Goal: Information Seeking & Learning: Learn about a topic

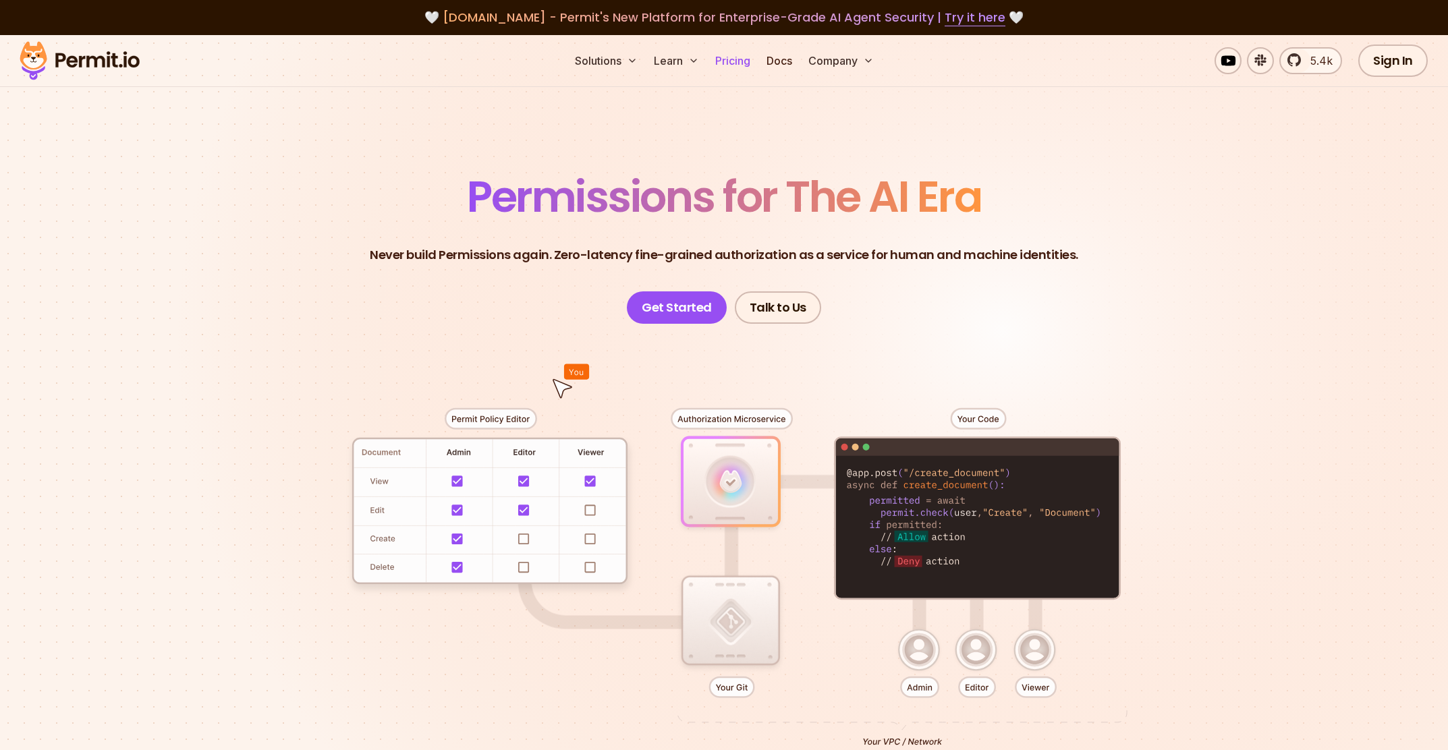
click at [727, 63] on link "Pricing" at bounding box center [733, 60] width 46 height 27
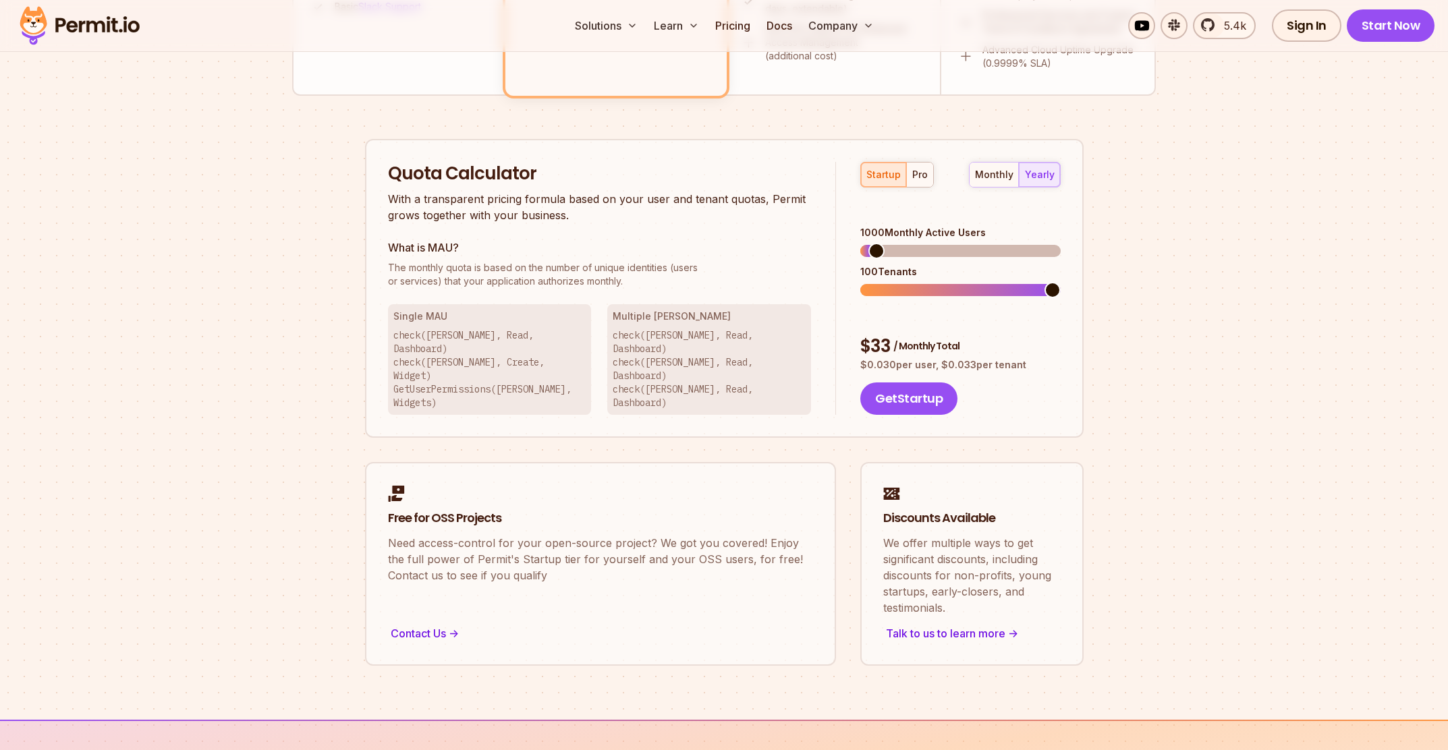
scroll to position [776, 0]
click at [912, 171] on div "pro" at bounding box center [920, 173] width 16 height 13
click at [860, 281] on span at bounding box center [868, 289] width 16 height 16
click at [860, 243] on span at bounding box center [868, 250] width 16 height 16
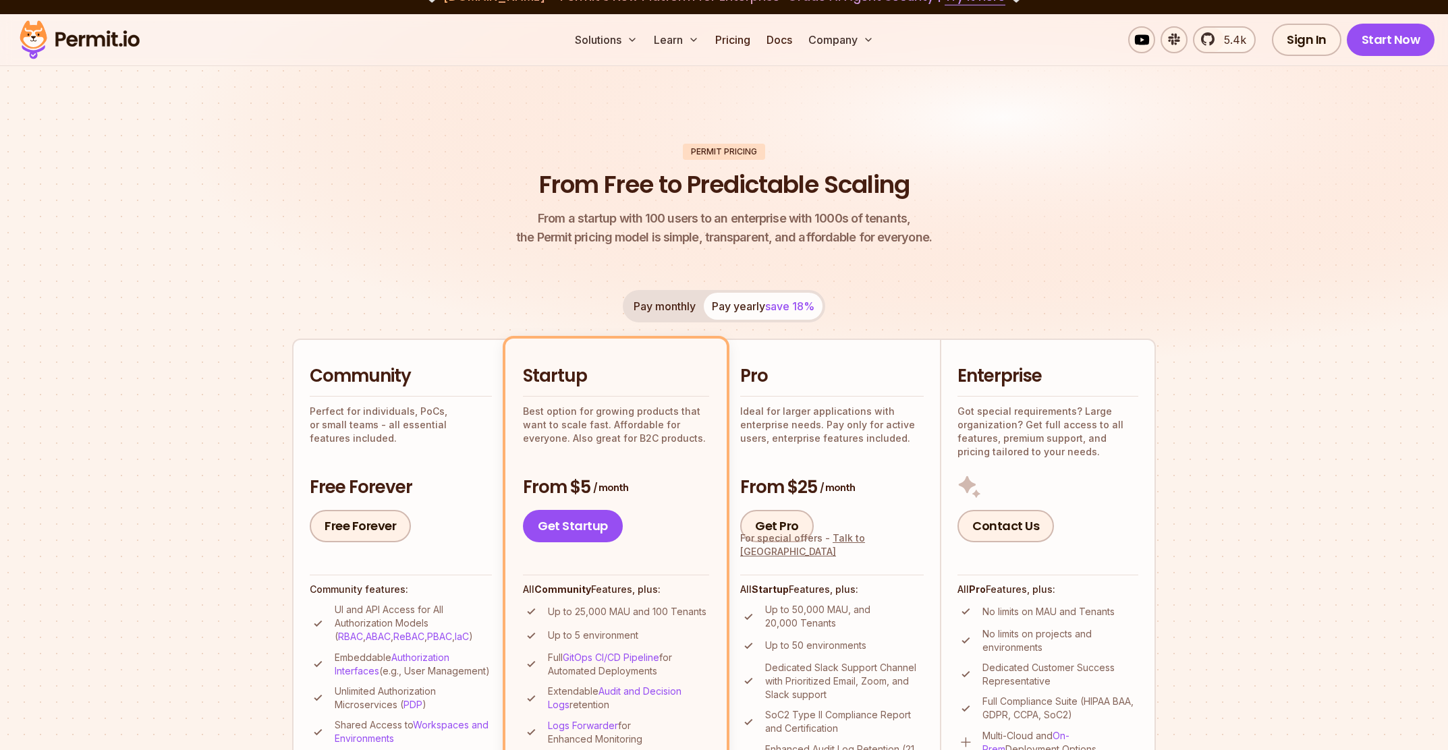
scroll to position [0, 0]
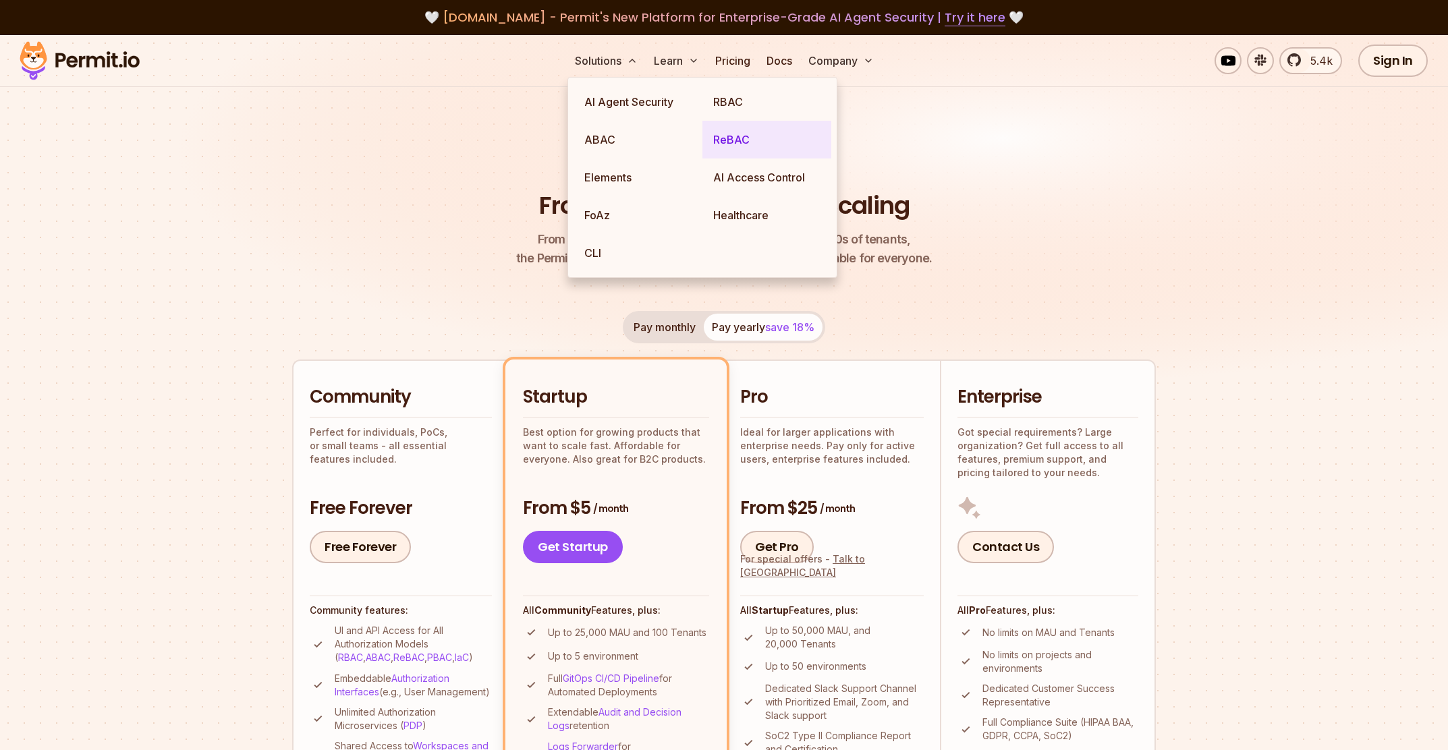
click at [737, 142] on link "ReBAC" at bounding box center [766, 140] width 129 height 38
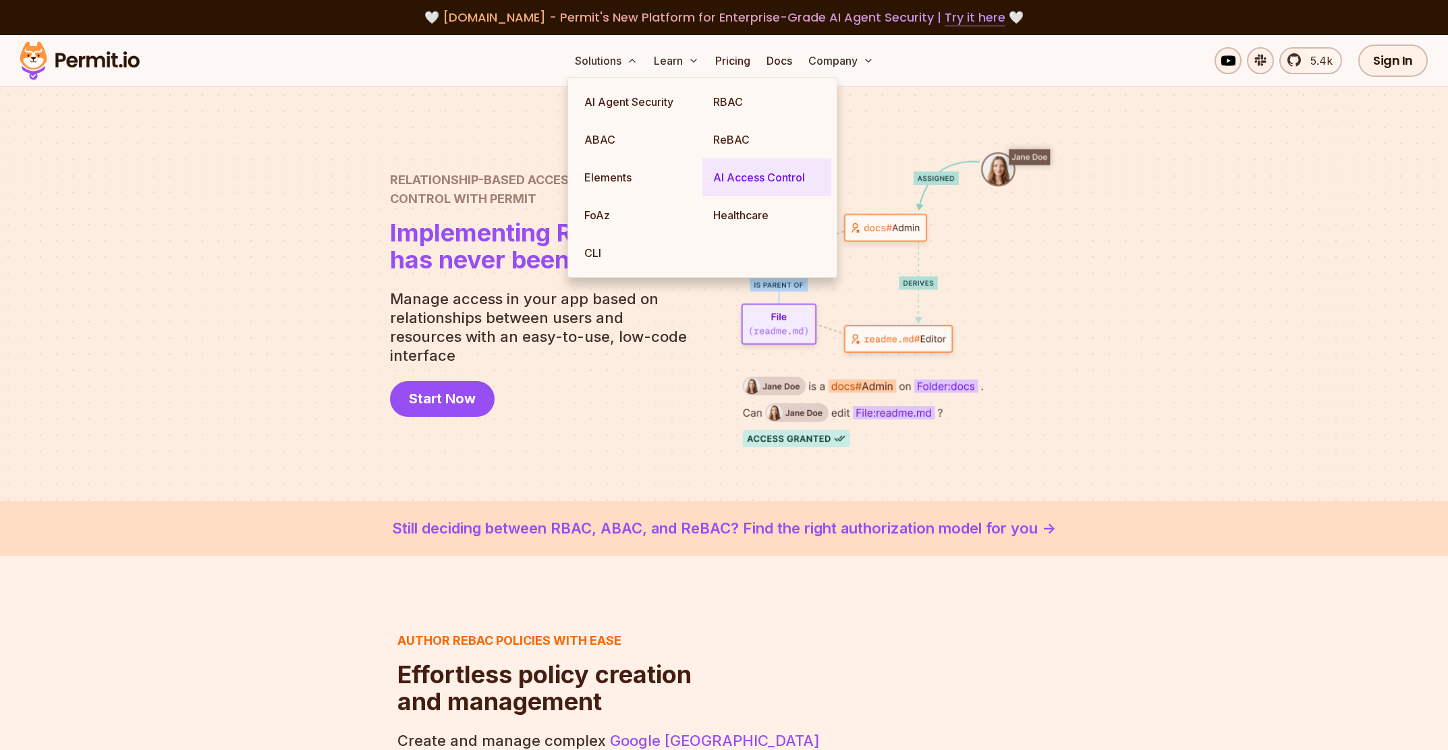
click at [743, 177] on link "AI Access Control" at bounding box center [766, 178] width 129 height 38
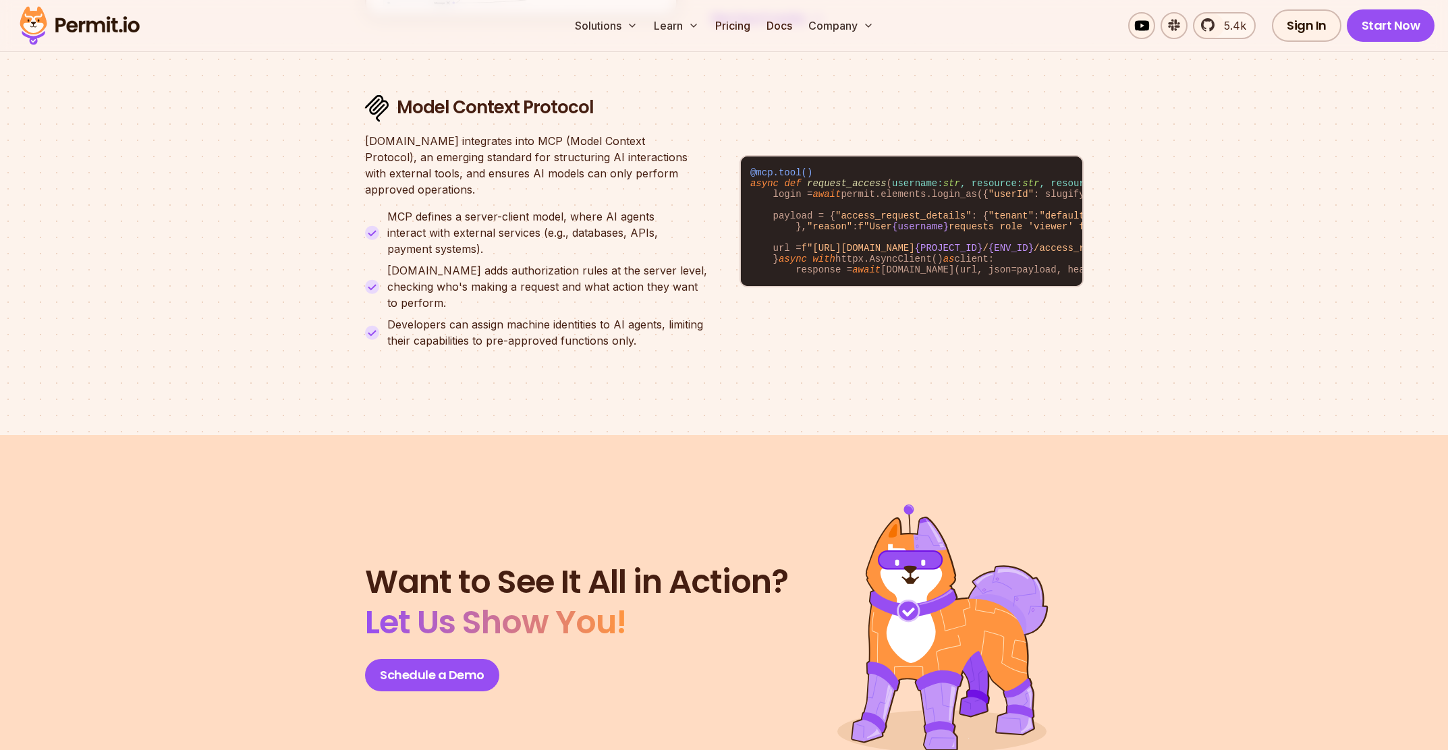
scroll to position [5352, 0]
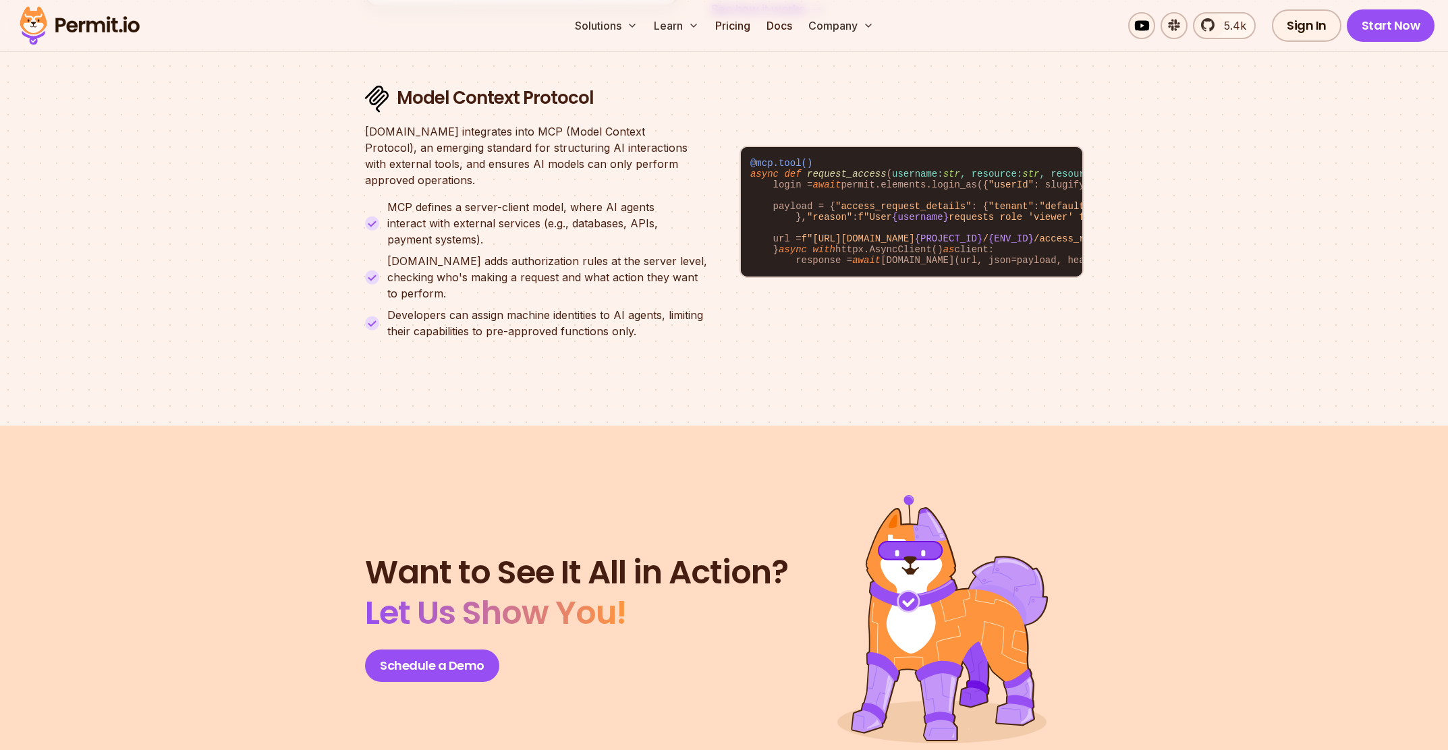
drag, startPoint x: 926, startPoint y: 427, endPoint x: 1059, endPoint y: 427, distance: 132.9
click at [1255, 266] on span ""Your request has been sent. Please check back later."" at bounding box center [1408, 260] width 306 height 11
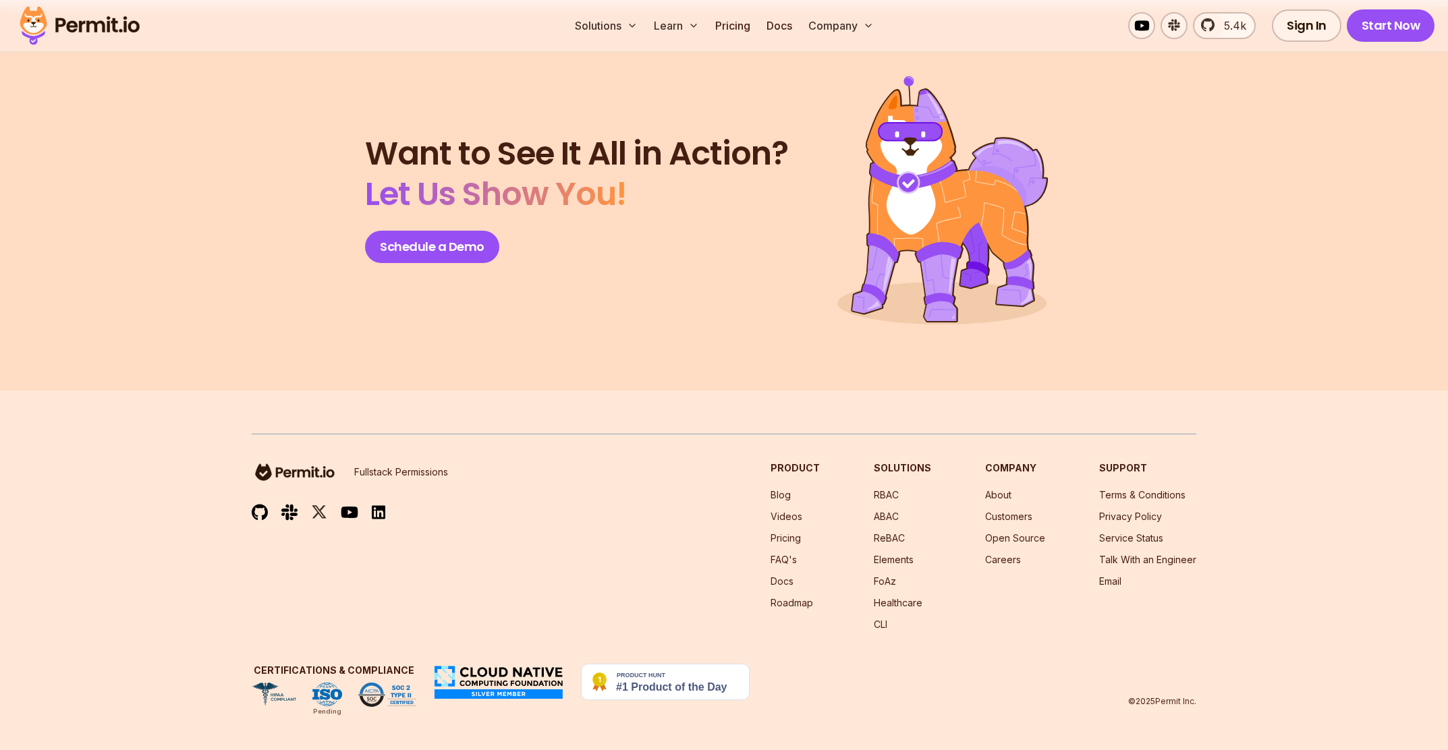
scroll to position [5883, 0]
click at [680, 683] on img at bounding box center [665, 682] width 169 height 36
